Goal: Information Seeking & Learning: Learn about a topic

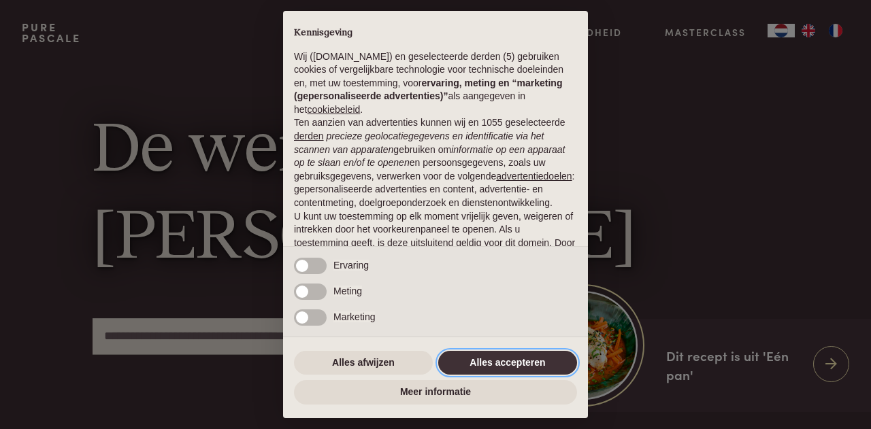
click at [480, 358] on button "Alles accepteren" at bounding box center [507, 363] width 139 height 24
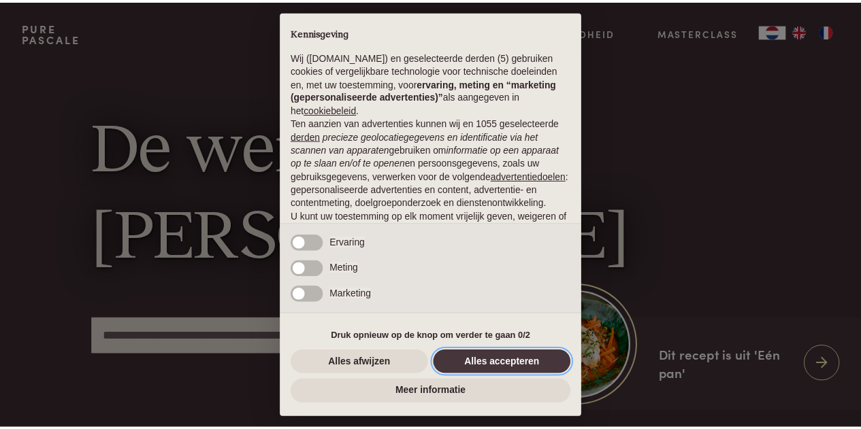
scroll to position [117, 0]
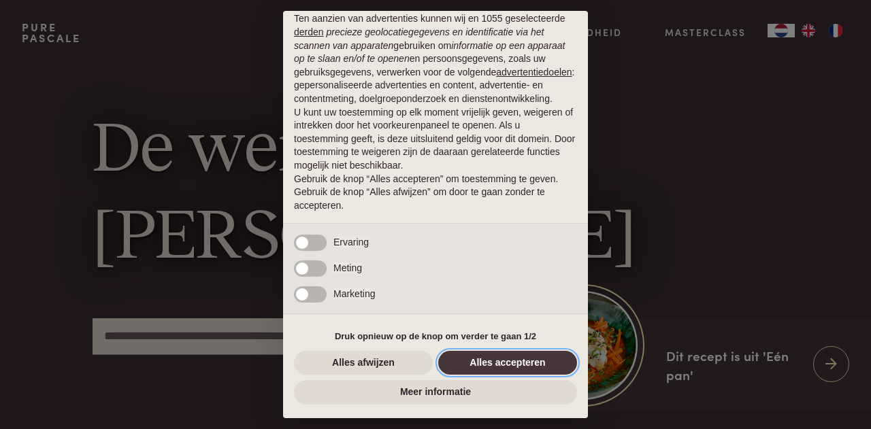
click at [480, 358] on button "Alles accepteren" at bounding box center [507, 363] width 139 height 24
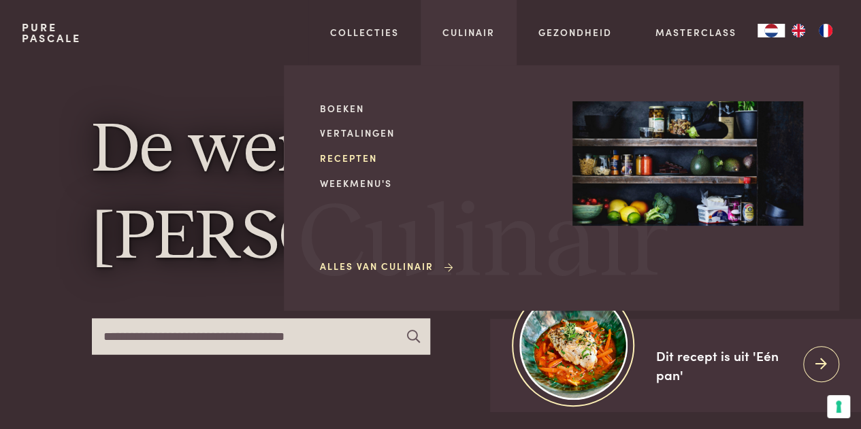
click at [354, 155] on link "Recepten" at bounding box center [435, 158] width 231 height 14
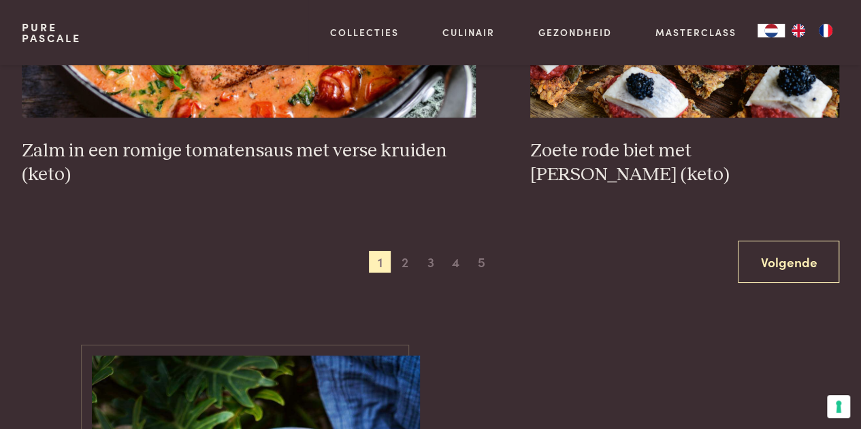
scroll to position [2501, 0]
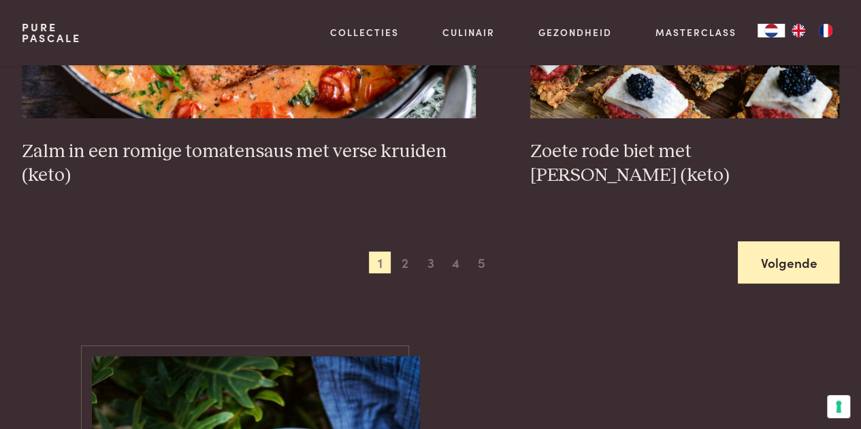
click at [773, 262] on link "Volgende" at bounding box center [787, 262] width 101 height 43
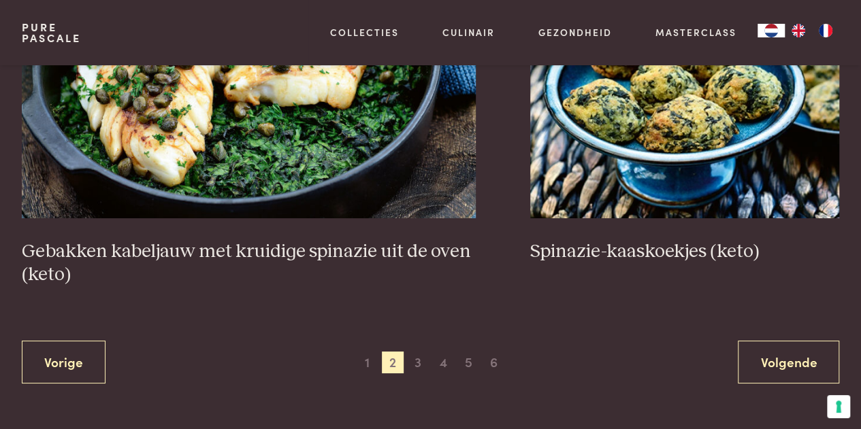
scroll to position [2434, 0]
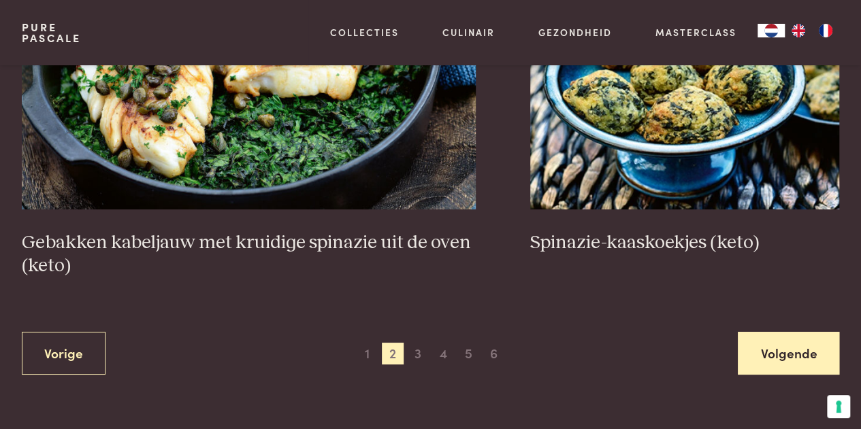
click at [767, 349] on link "Volgende" at bounding box center [787, 353] width 101 height 43
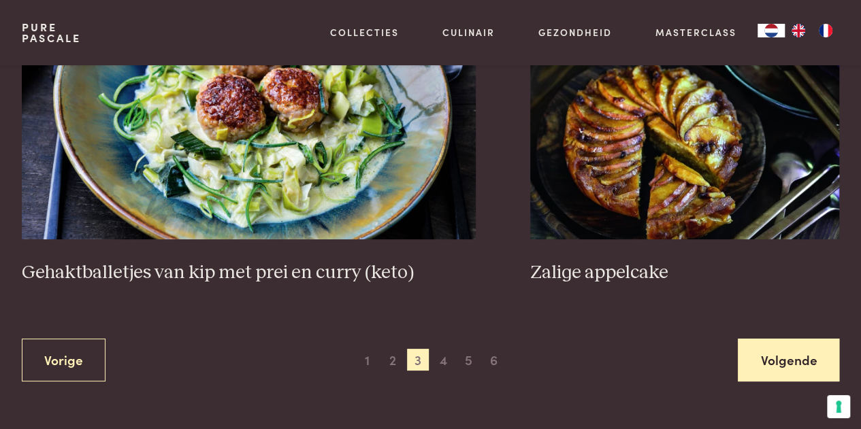
scroll to position [2499, 0]
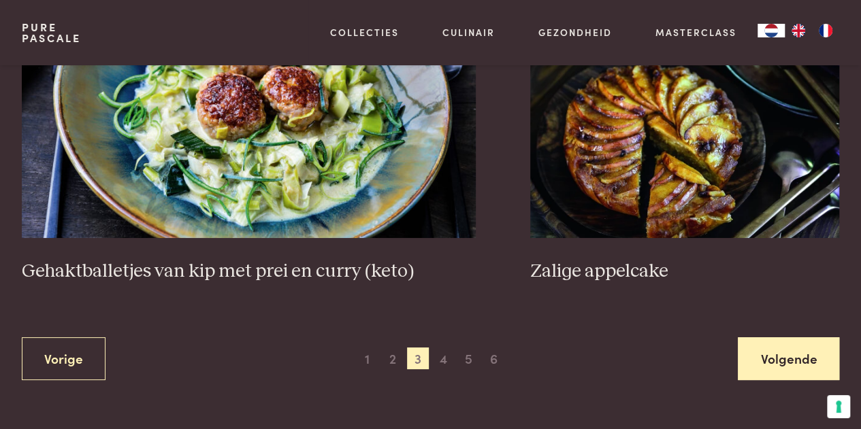
click at [804, 338] on link "Volgende" at bounding box center [787, 358] width 101 height 43
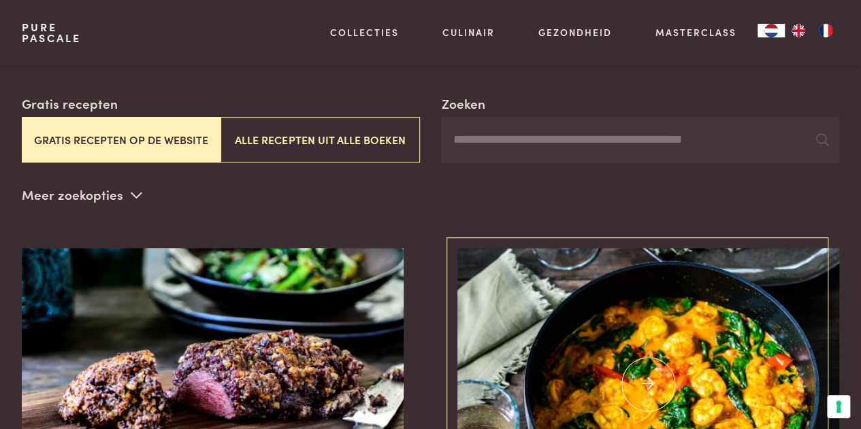
scroll to position [207, 0]
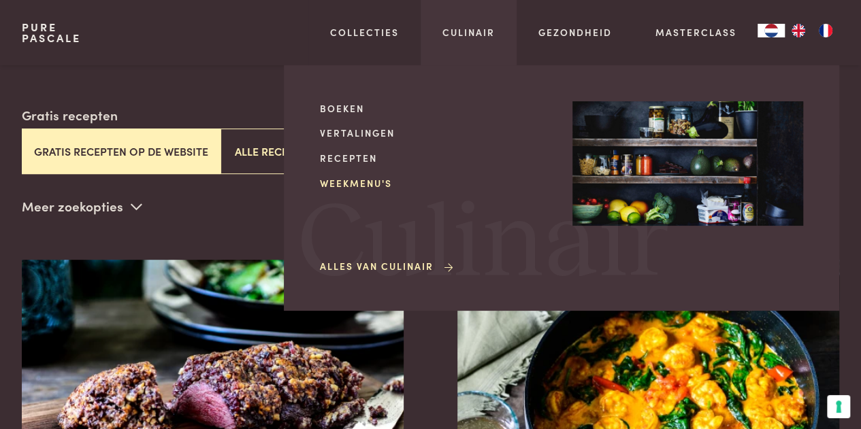
click at [364, 180] on link "Weekmenu's" at bounding box center [435, 183] width 231 height 14
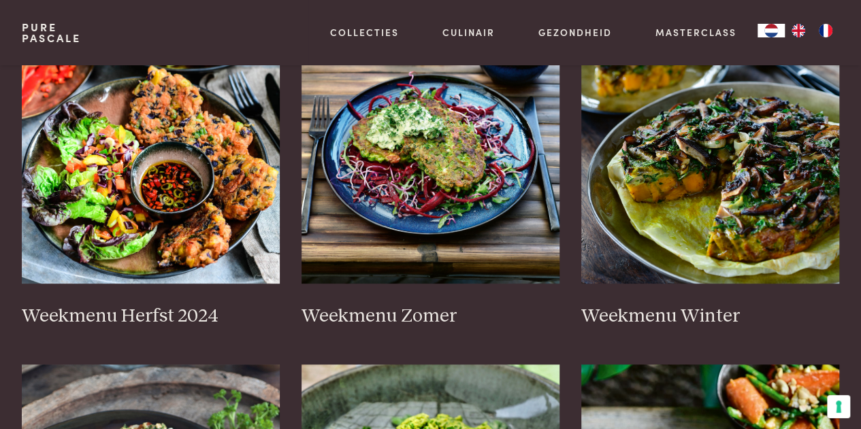
scroll to position [385, 0]
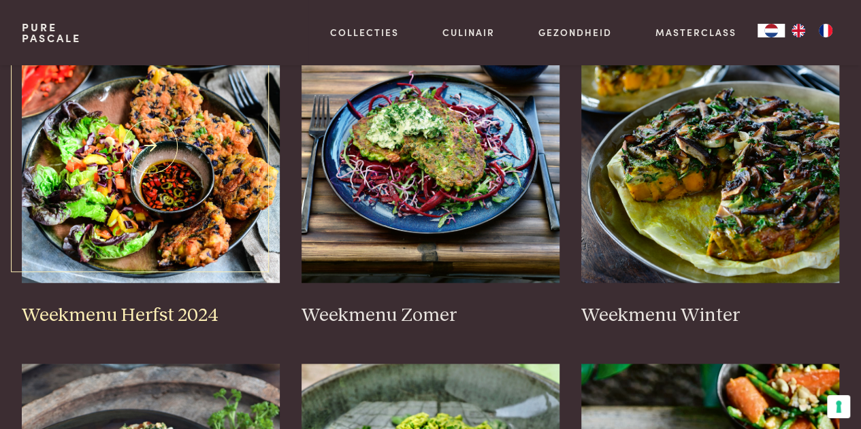
click at [184, 197] on img at bounding box center [151, 147] width 258 height 272
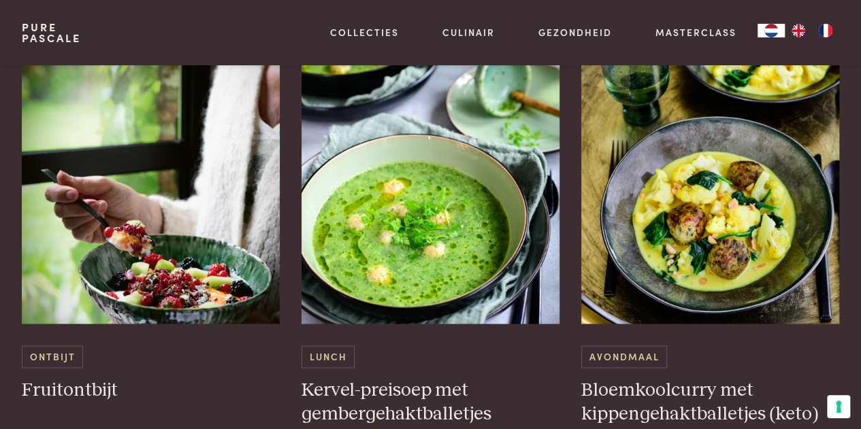
scroll to position [977, 0]
